Goal: Information Seeking & Learning: Learn about a topic

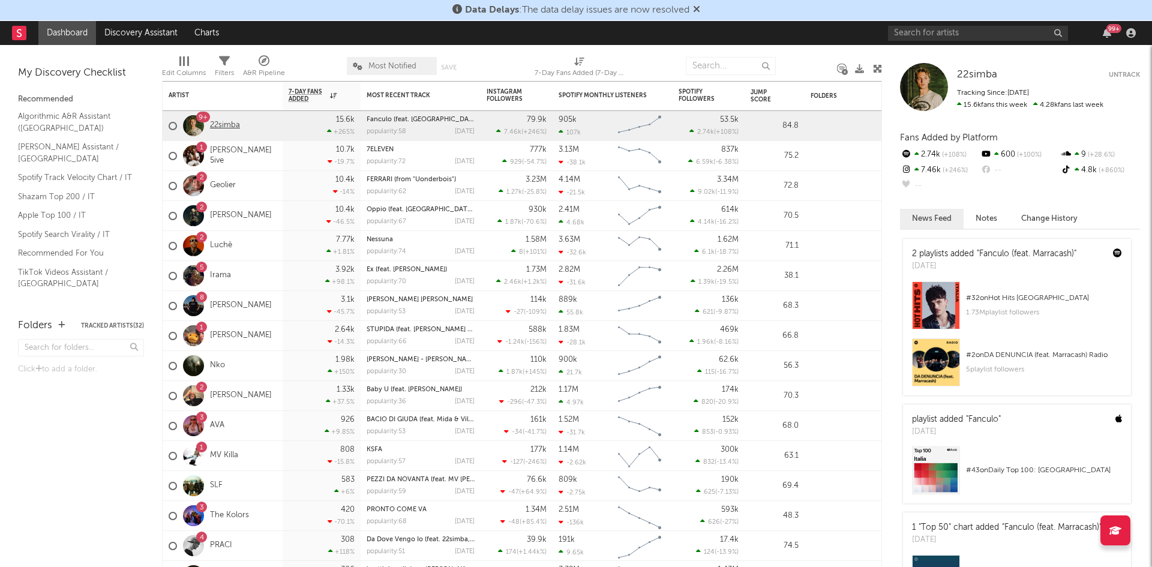
click at [222, 128] on link "22simba" at bounding box center [225, 126] width 30 height 10
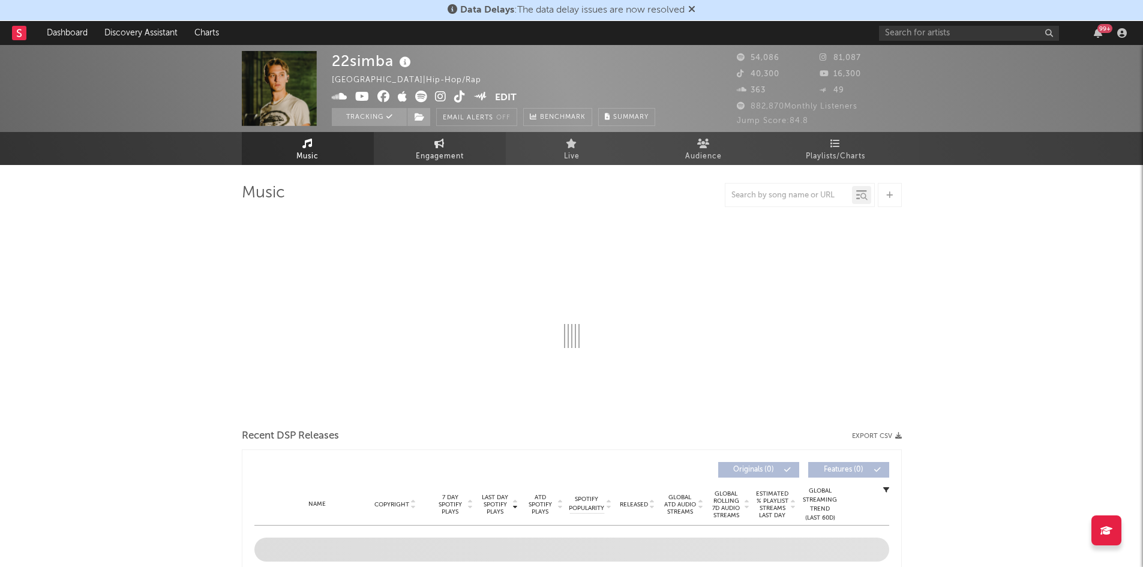
click at [448, 149] on span "Engagement" at bounding box center [440, 156] width 48 height 14
select select "1w"
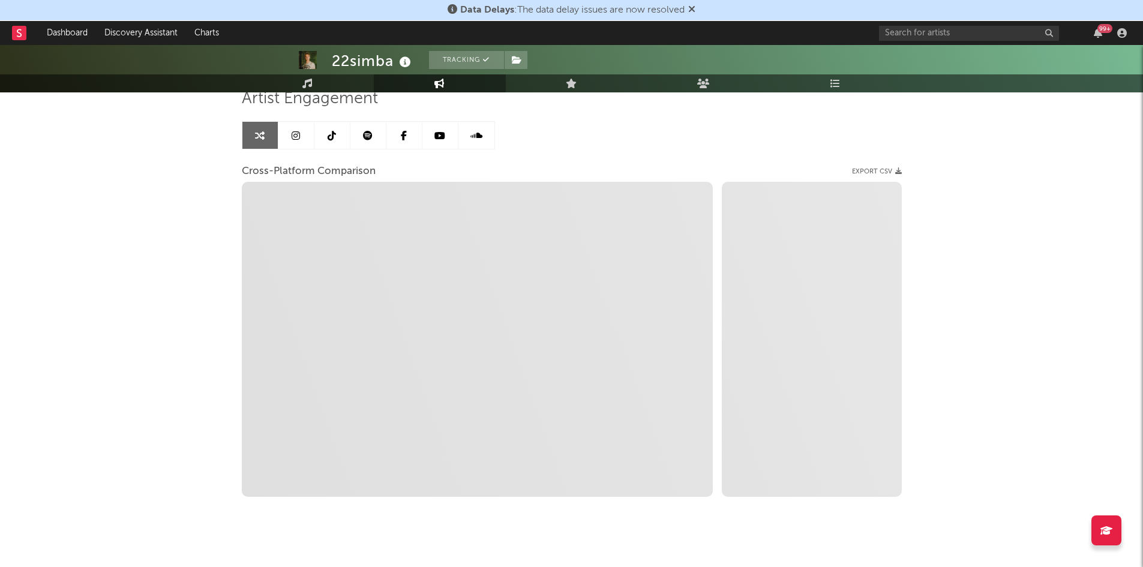
scroll to position [108, 0]
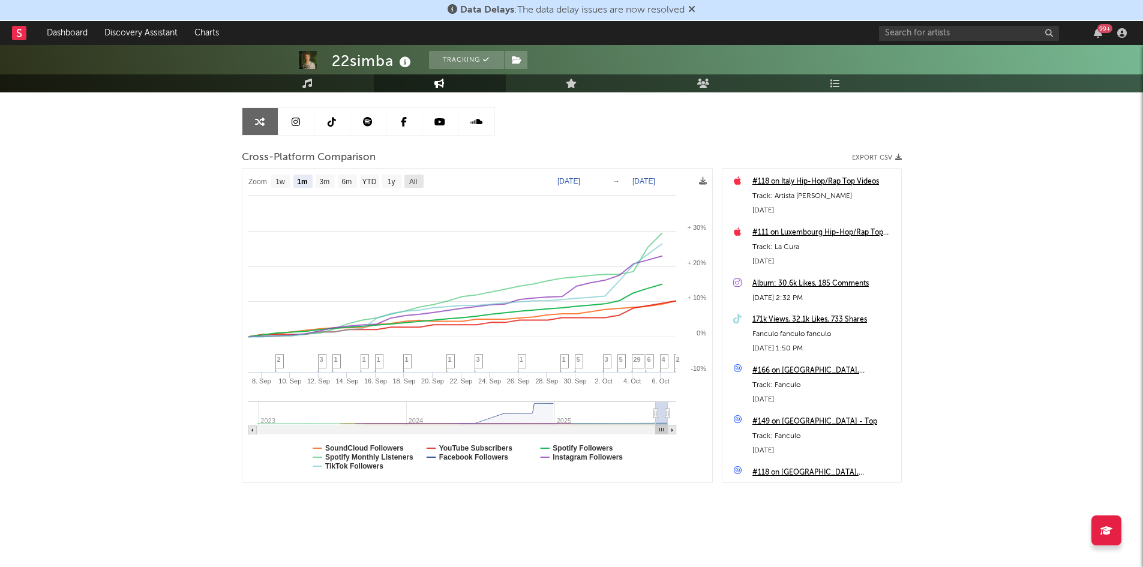
click at [414, 181] on text "All" at bounding box center [412, 182] width 8 height 8
select select "All"
type input "[DATE]"
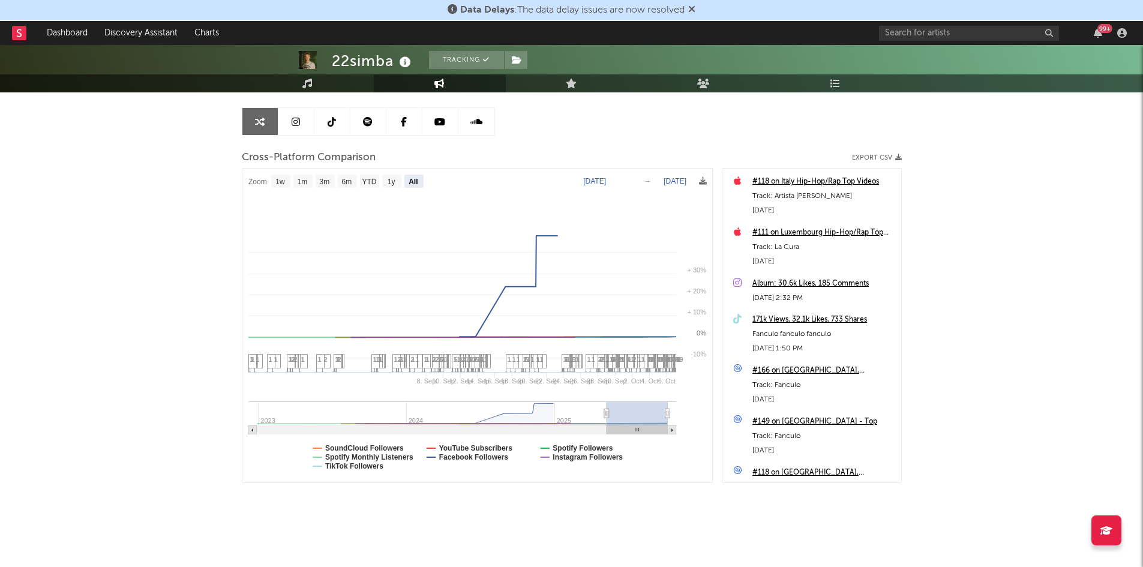
select select "All"
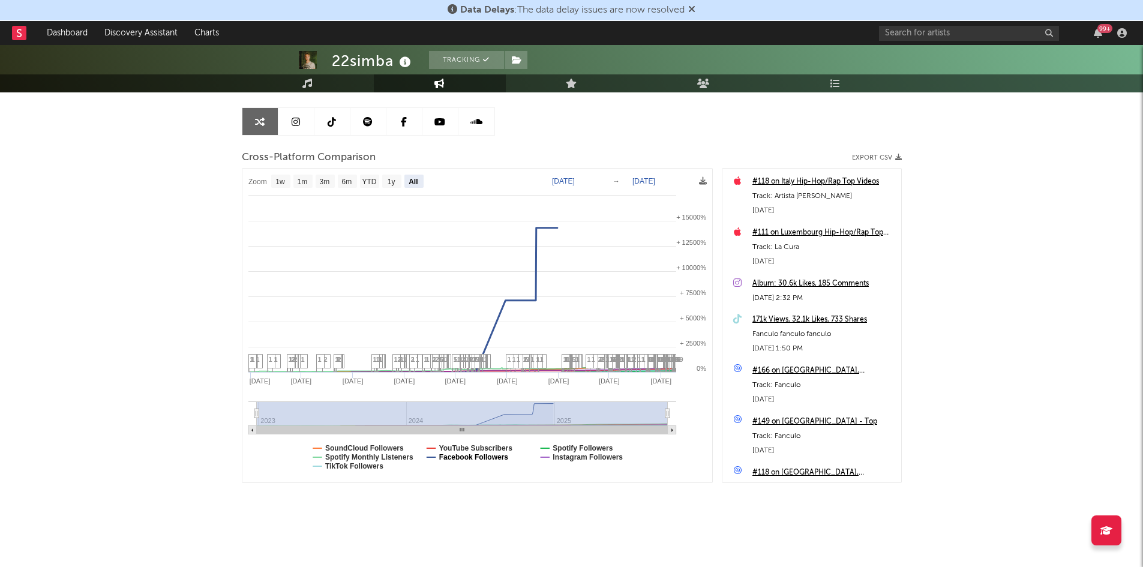
click at [477, 454] on text "Facebook Followers" at bounding box center [473, 457] width 70 height 8
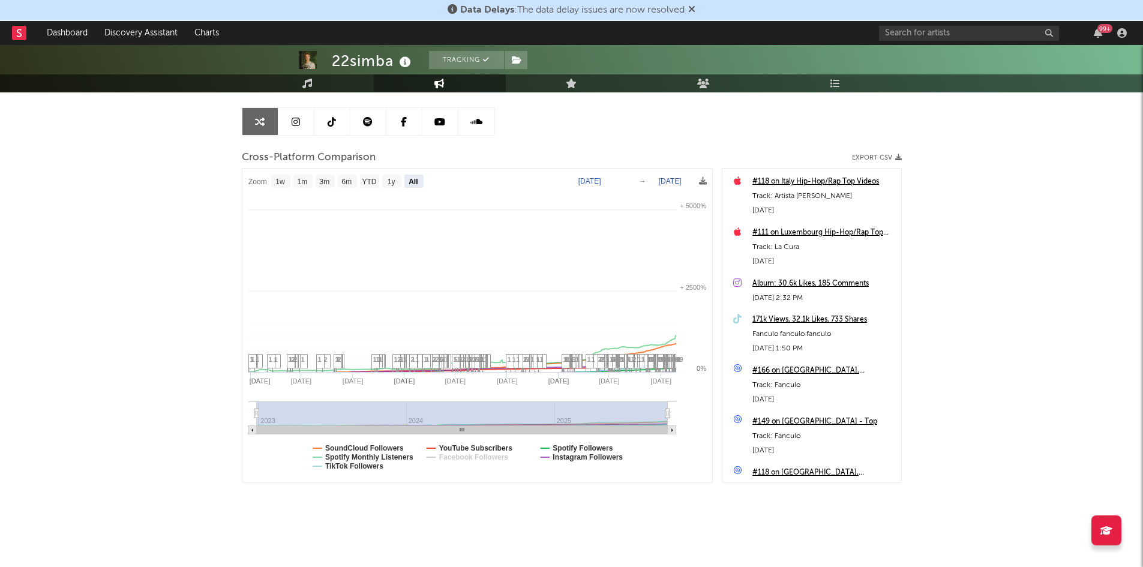
select select "All"
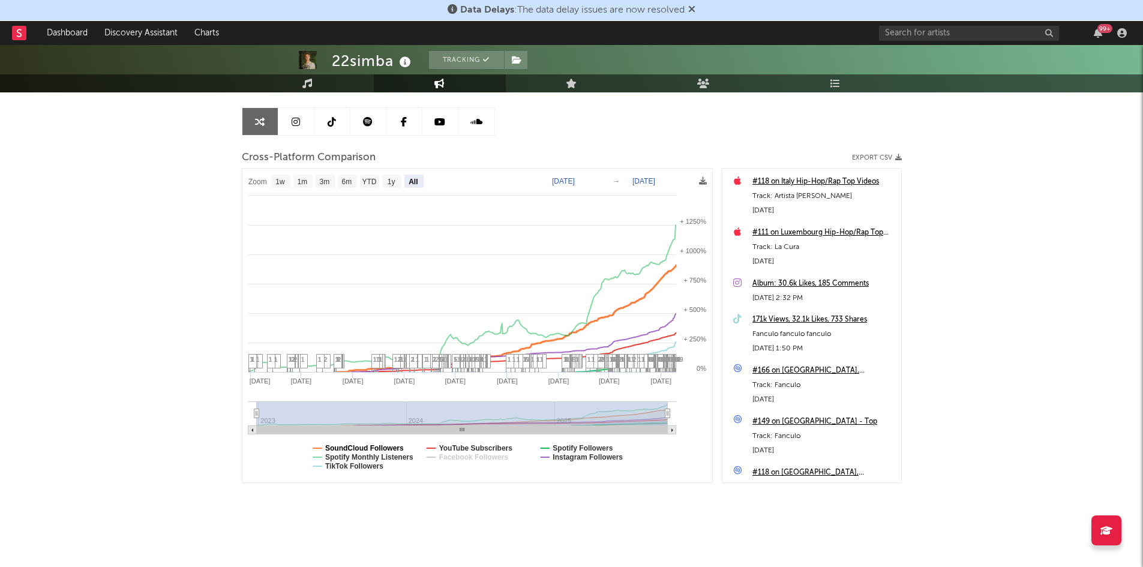
click at [368, 445] on text "SoundCloud Followers" at bounding box center [364, 448] width 79 height 8
select select "All"
click at [453, 446] on text "YouTube Subscribers" at bounding box center [475, 448] width 74 height 8
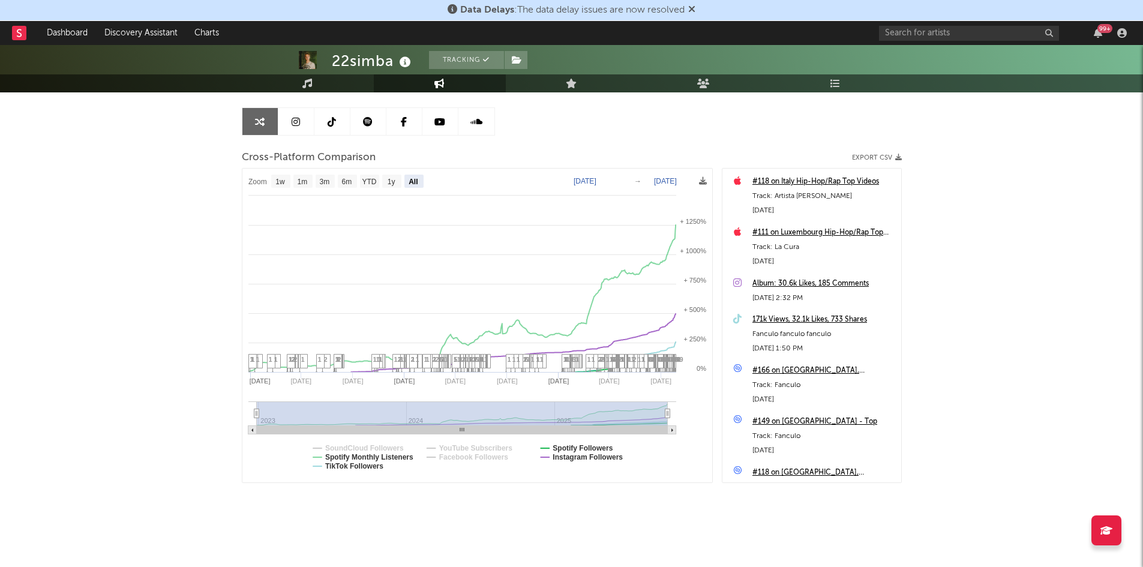
select select "All"
click at [397, 457] on text "Spotify Monthly Listeners" at bounding box center [369, 457] width 88 height 8
select select "All"
click at [577, 445] on text "Spotify Followers" at bounding box center [582, 448] width 60 height 8
